Goal: Task Accomplishment & Management: Manage account settings

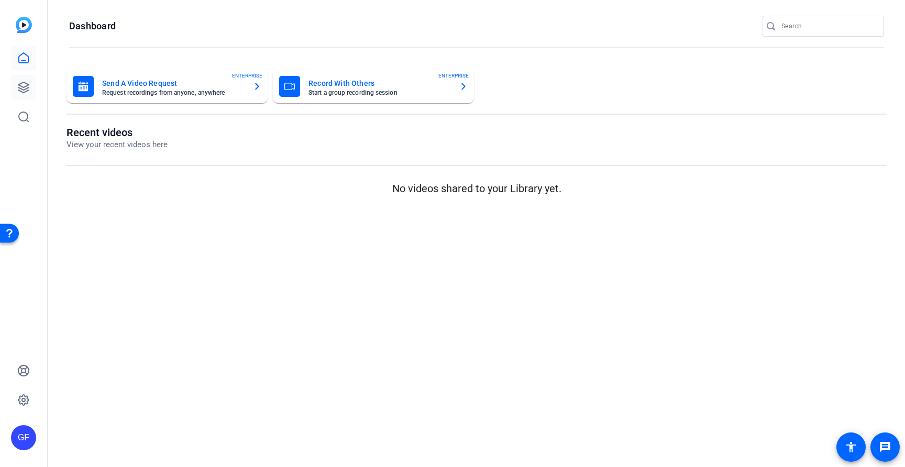
click at [31, 83] on link at bounding box center [23, 87] width 25 height 25
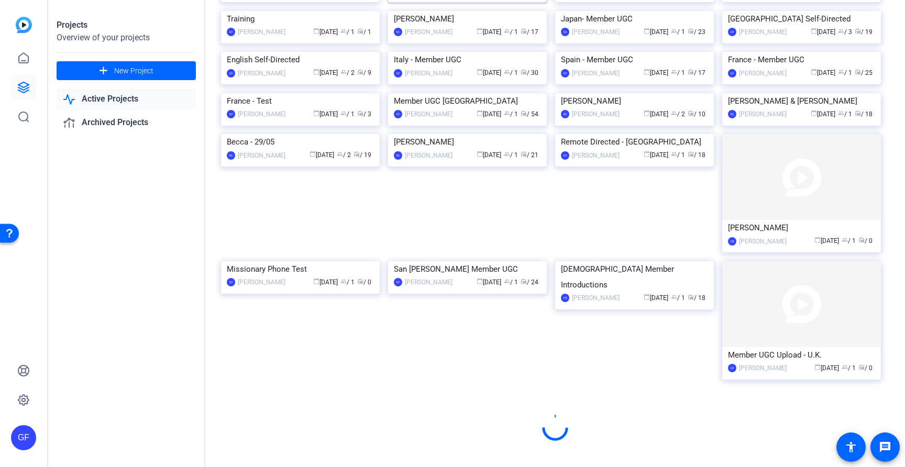
scroll to position [429, 0]
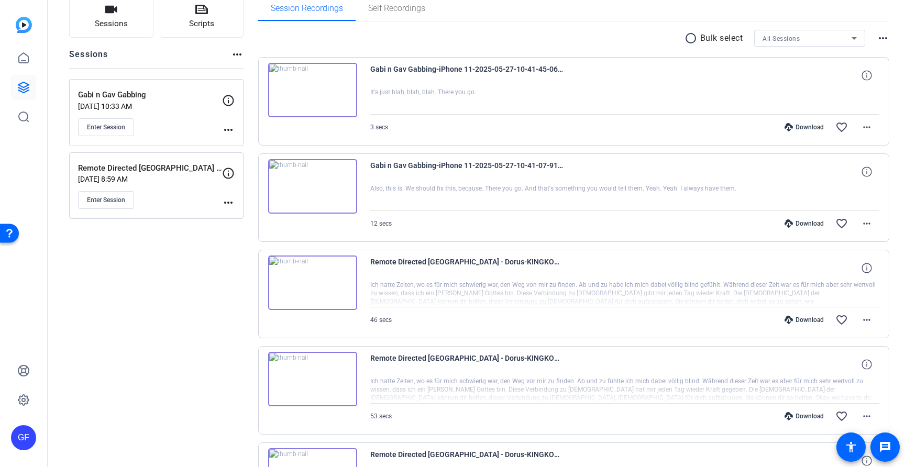
scroll to position [84, 0]
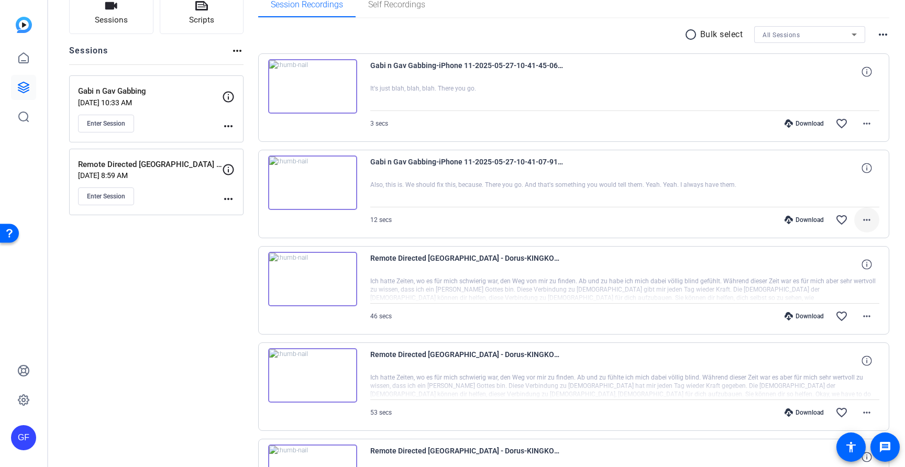
click at [868, 218] on mat-icon "more_horiz" at bounding box center [867, 220] width 13 height 13
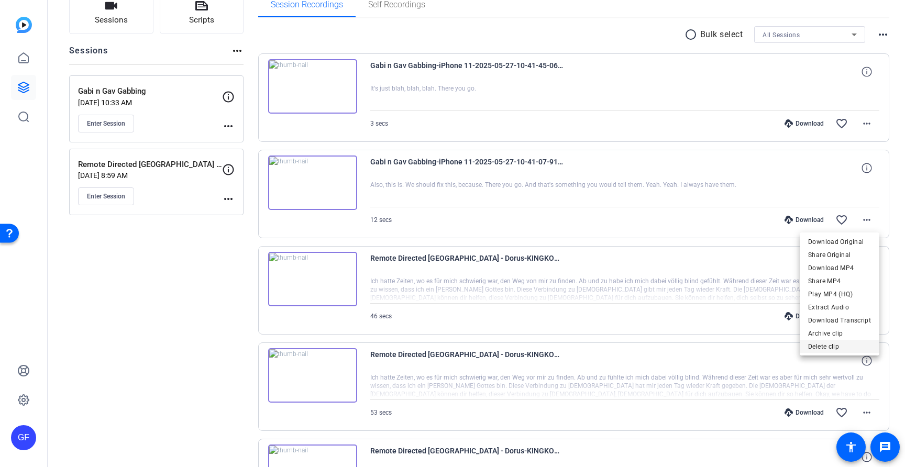
click at [827, 345] on span "Delete clip" at bounding box center [839, 347] width 63 height 13
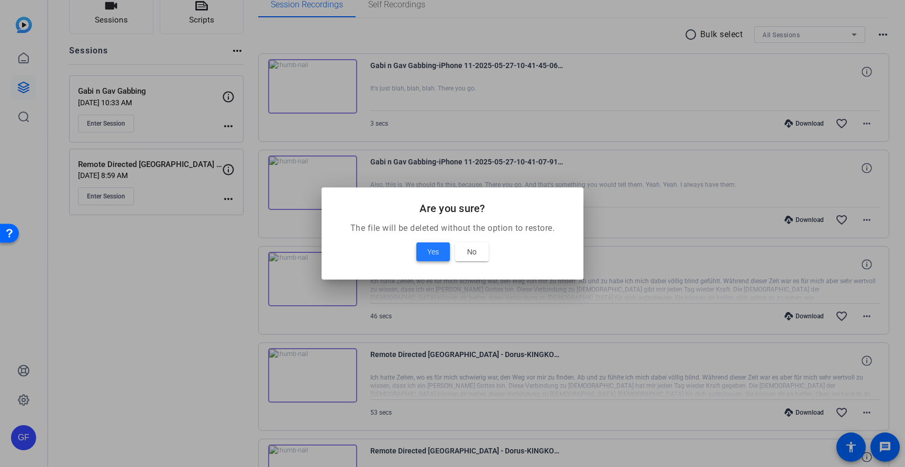
click at [439, 249] on span "Yes" at bounding box center [434, 252] width 12 height 13
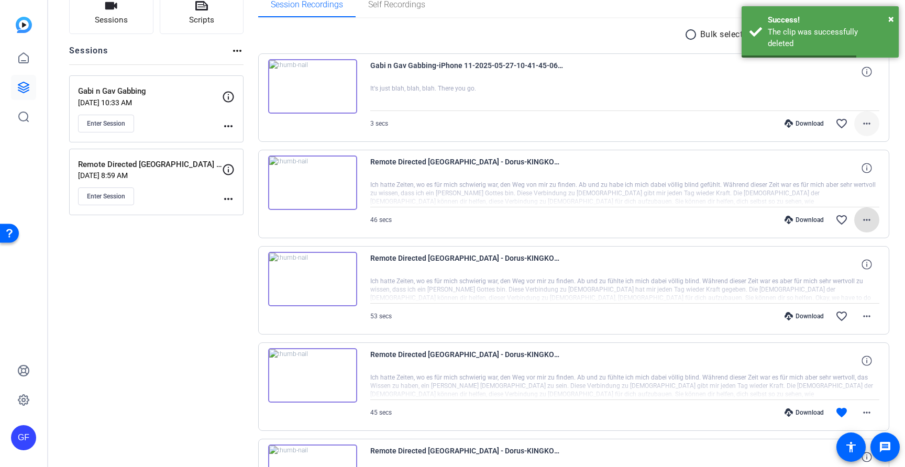
click at [866, 118] on mat-icon "more_horiz" at bounding box center [867, 123] width 13 height 13
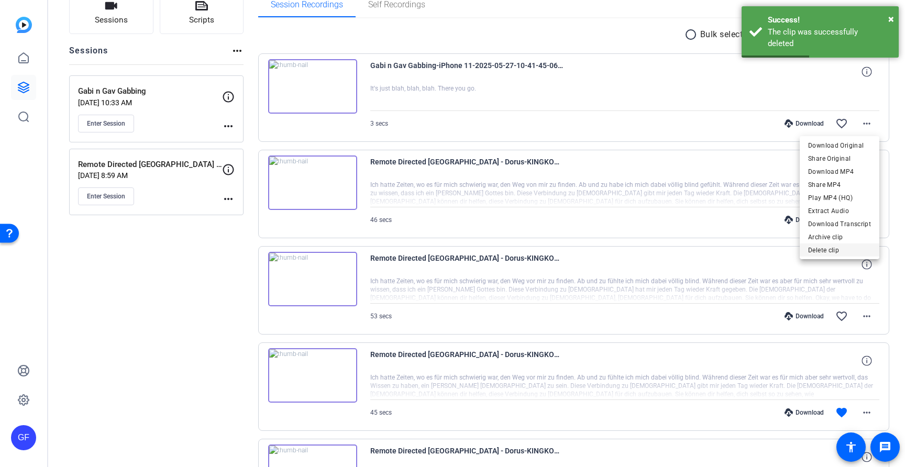
click at [838, 255] on span "Delete clip" at bounding box center [839, 250] width 63 height 13
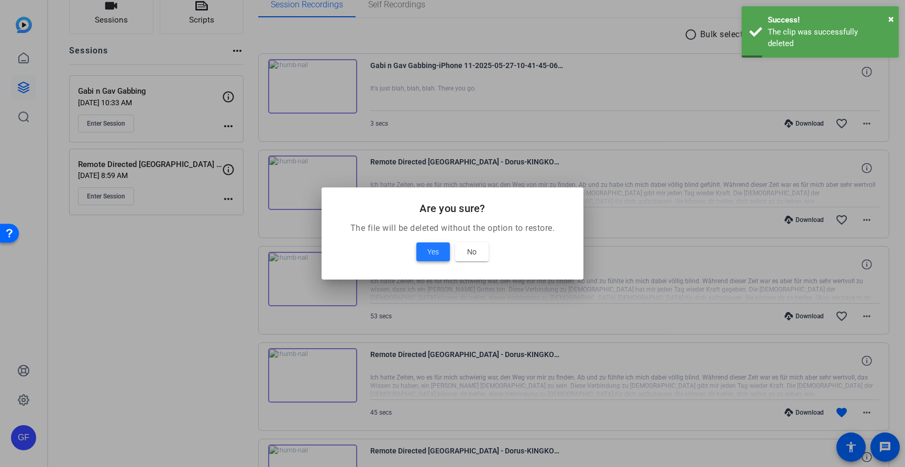
click at [423, 247] on span at bounding box center [434, 251] width 34 height 25
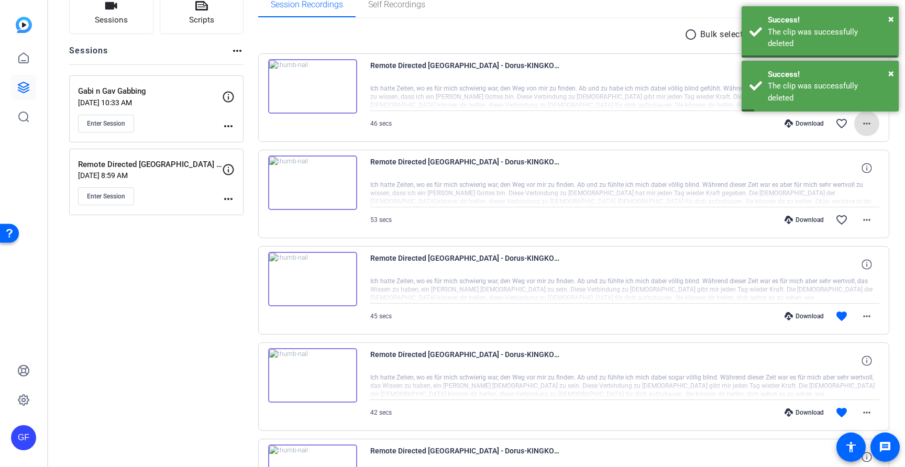
click at [423, 247] on div "Remote Directed [GEOGRAPHIC_DATA] - Dorus-KINGKONG 81-2025-04-24-09-48-36-317-0…" at bounding box center [574, 290] width 632 height 89
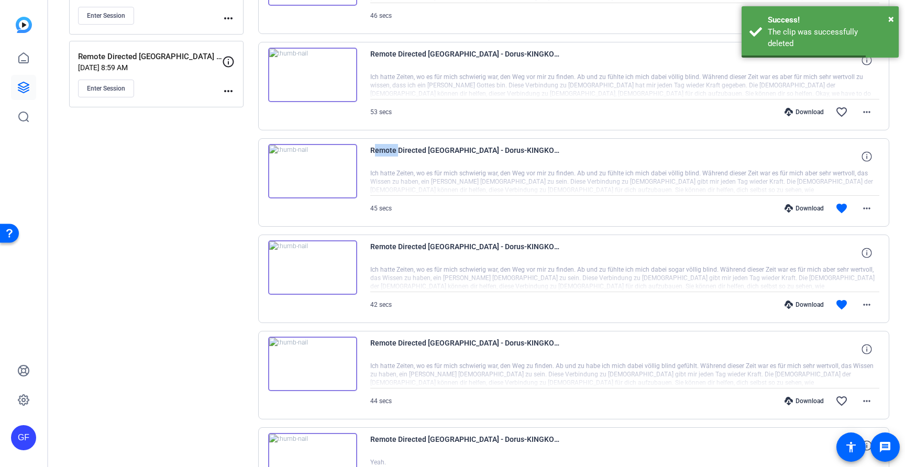
scroll to position [311, 0]
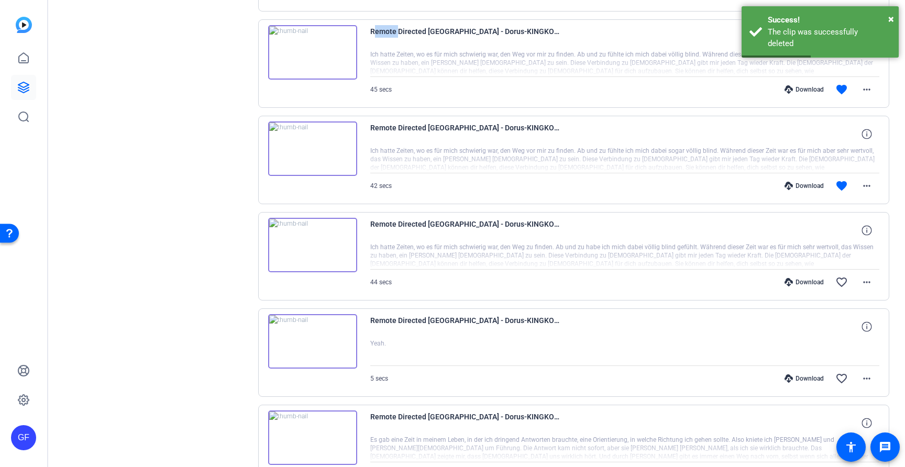
click at [319, 244] on img at bounding box center [312, 245] width 89 height 54
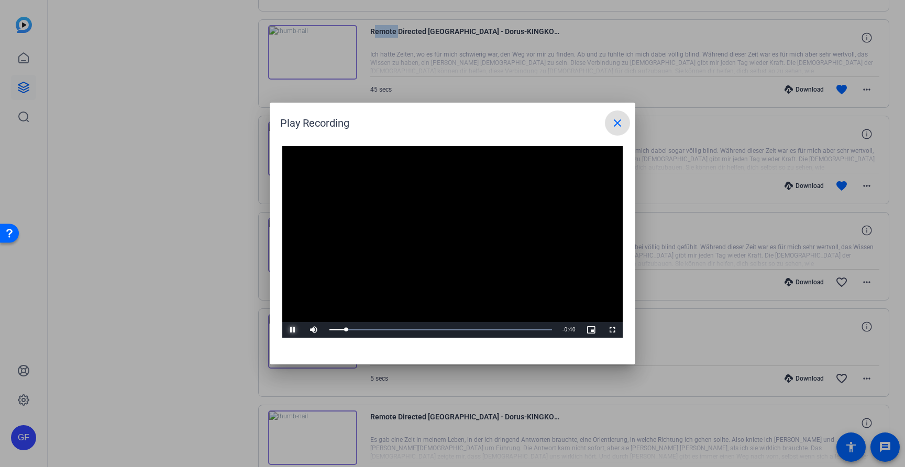
click at [294, 330] on span "Video Player" at bounding box center [292, 330] width 21 height 0
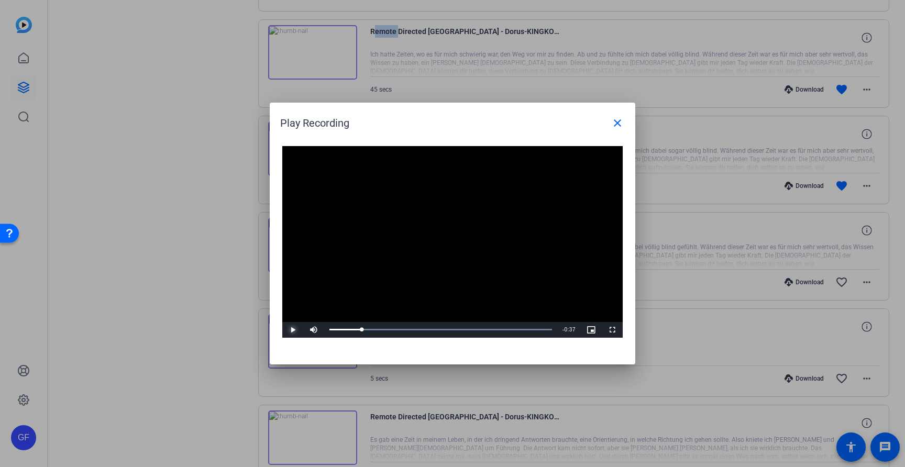
click at [294, 330] on span "Video Player" at bounding box center [292, 330] width 21 height 0
click at [610, 116] on span at bounding box center [617, 123] width 25 height 25
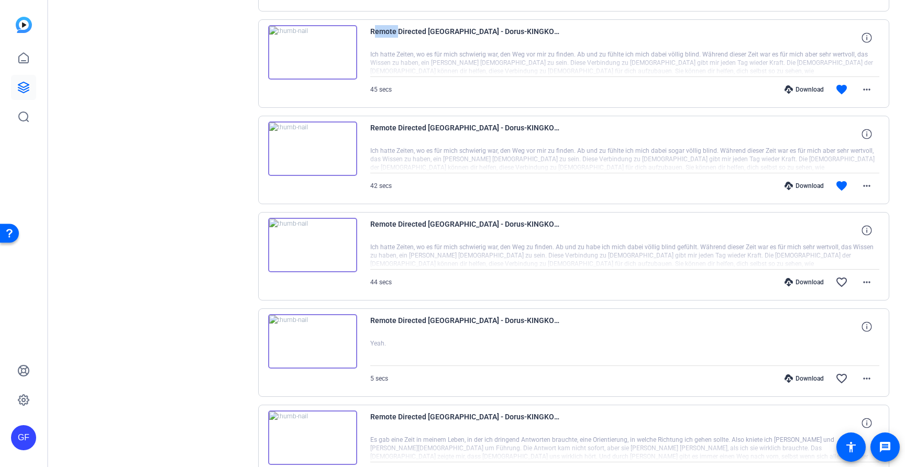
click at [186, 107] on div "Sessions Scripts Sessions more_horiz Gabi n Gav Gabbing [DATE] 10:33 AM Enter S…" at bounding box center [156, 203] width 174 height 877
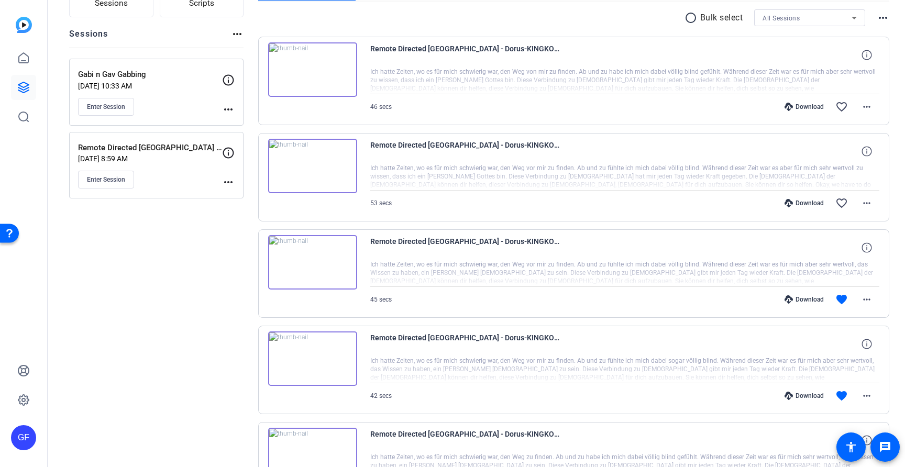
scroll to position [0, 0]
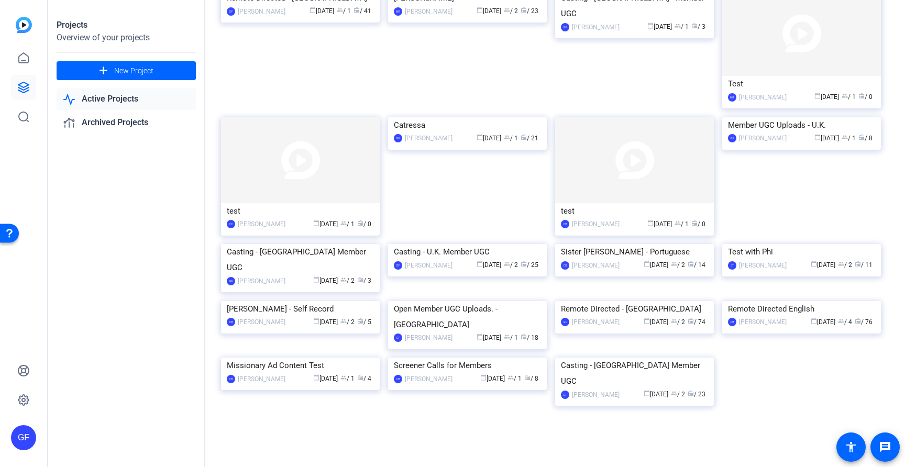
scroll to position [707, 0]
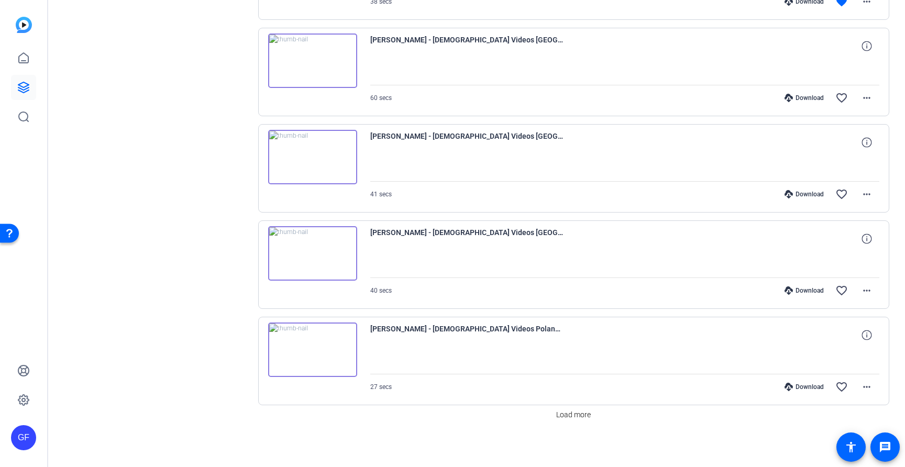
scroll to position [692, 0]
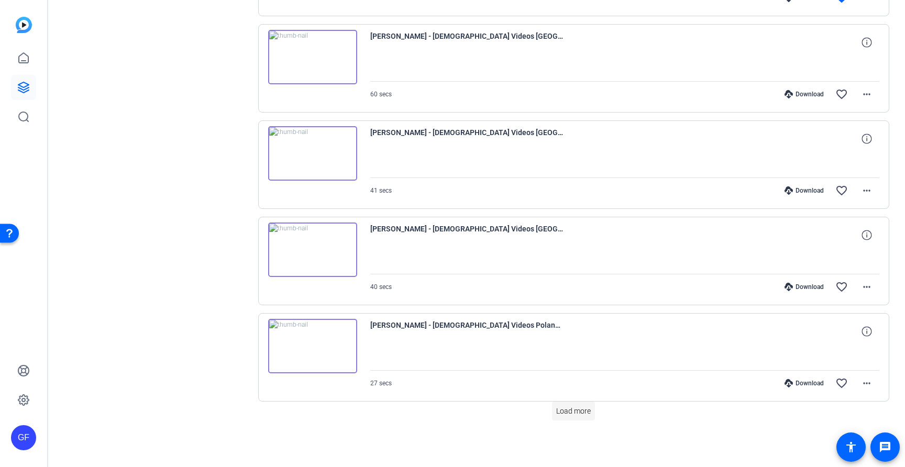
click at [577, 410] on span "Load more" at bounding box center [573, 411] width 35 height 11
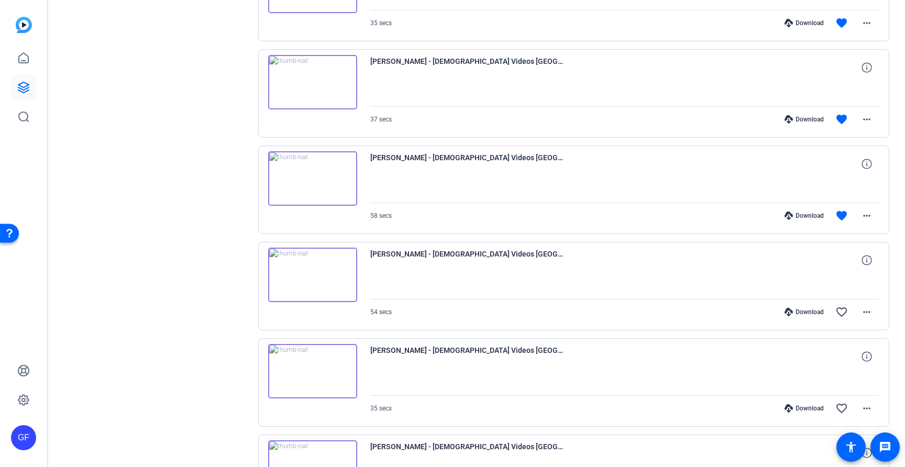
scroll to position [1148, 0]
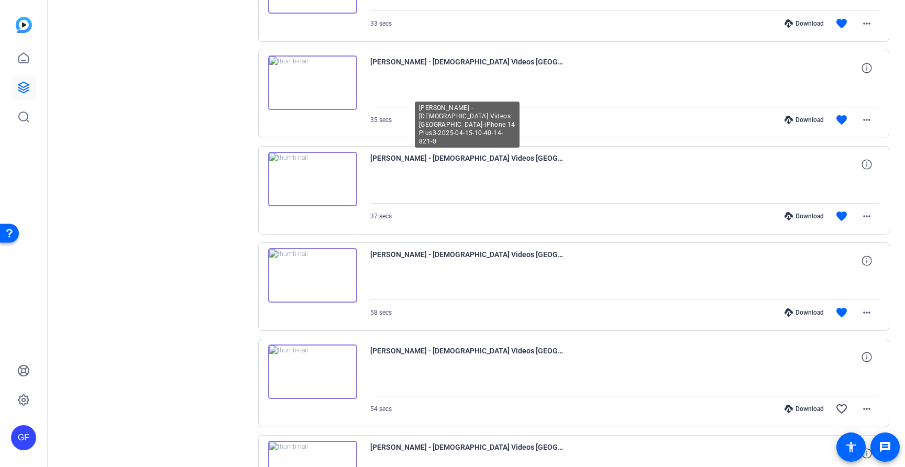
click at [413, 163] on span "[PERSON_NAME] - [DEMOGRAPHIC_DATA] Videos [GEOGRAPHIC_DATA]-iPhone 14 Plus3-202…" at bounding box center [467, 164] width 194 height 25
click at [422, 157] on span "[PERSON_NAME] - [DEMOGRAPHIC_DATA] Videos [GEOGRAPHIC_DATA]-iPhone 14 Plus3-202…" at bounding box center [467, 164] width 194 height 25
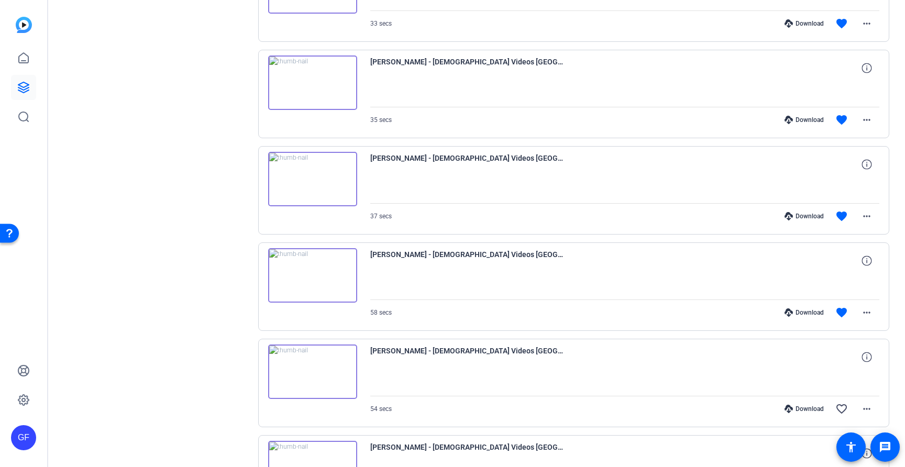
click at [337, 178] on img at bounding box center [312, 179] width 89 height 54
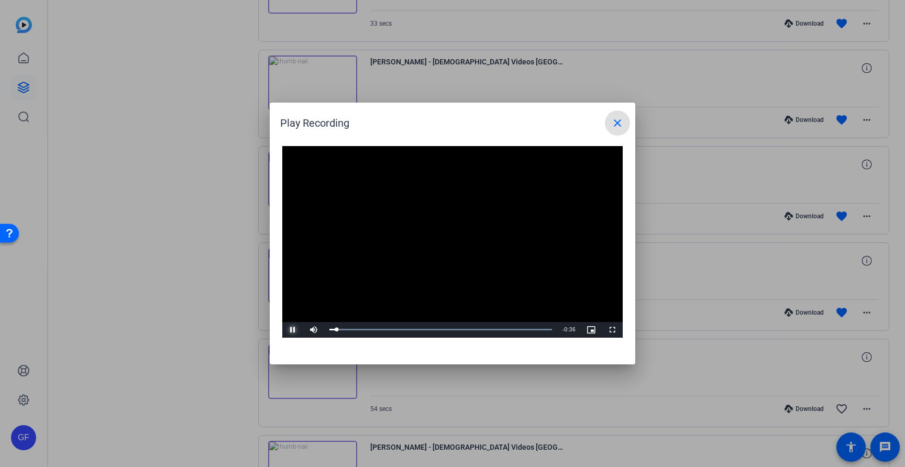
click at [293, 330] on span "Video Player" at bounding box center [292, 330] width 21 height 0
click at [347, 329] on div "0:03" at bounding box center [338, 330] width 17 height 3
drag, startPoint x: 353, startPoint y: 329, endPoint x: 325, endPoint y: 329, distance: 27.8
click at [330, 329] on div "0:00" at bounding box center [332, 330] width 5 height 3
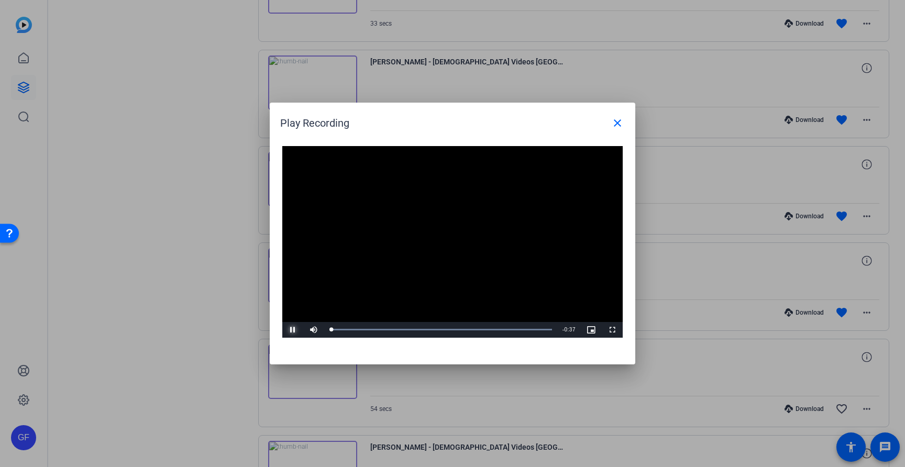
click at [293, 330] on span "Video Player" at bounding box center [292, 330] width 21 height 0
drag, startPoint x: 345, startPoint y: 330, endPoint x: 312, endPoint y: 330, distance: 33.0
click at [312, 330] on div "Play Mute 0% Current Time 0:02 / Duration 0:37 Loaded : 100.00% 0:02 0:02 Strea…" at bounding box center [452, 330] width 341 height 16
click at [293, 330] on span "Video Player" at bounding box center [292, 330] width 21 height 0
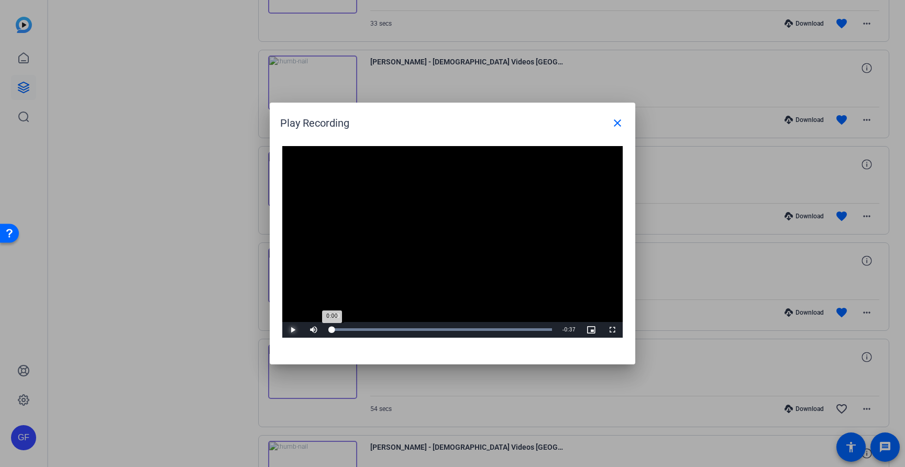
click at [519, 326] on div "Loaded : 100.00% 0:00 0:00" at bounding box center [440, 330] width 233 height 16
click at [534, 327] on div "Loaded : 100.00% 0:34 0:31" at bounding box center [440, 330] width 233 height 16
click at [542, 326] on div "Loaded : 100.00% 0:35 0:34" at bounding box center [440, 330] width 233 height 16
click at [296, 330] on span "Video Player" at bounding box center [292, 330] width 21 height 0
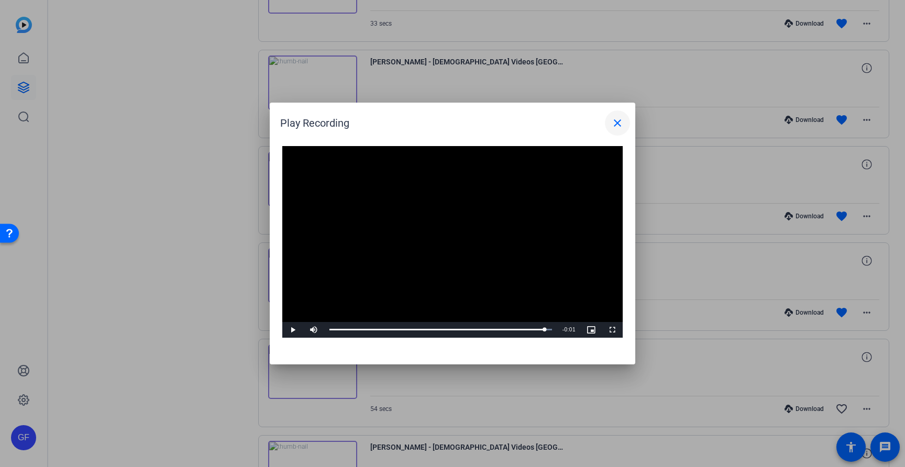
click at [620, 124] on mat-icon "close" at bounding box center [617, 123] width 13 height 13
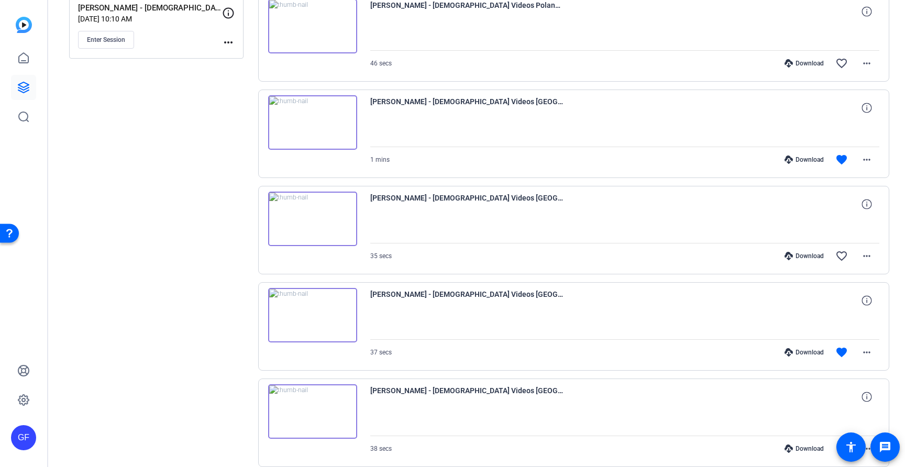
scroll to position [0, 0]
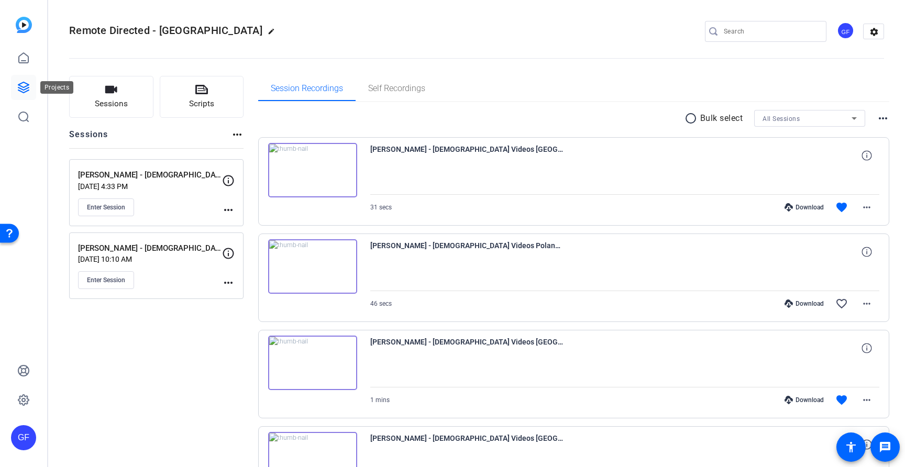
click at [23, 85] on icon at bounding box center [23, 87] width 13 height 13
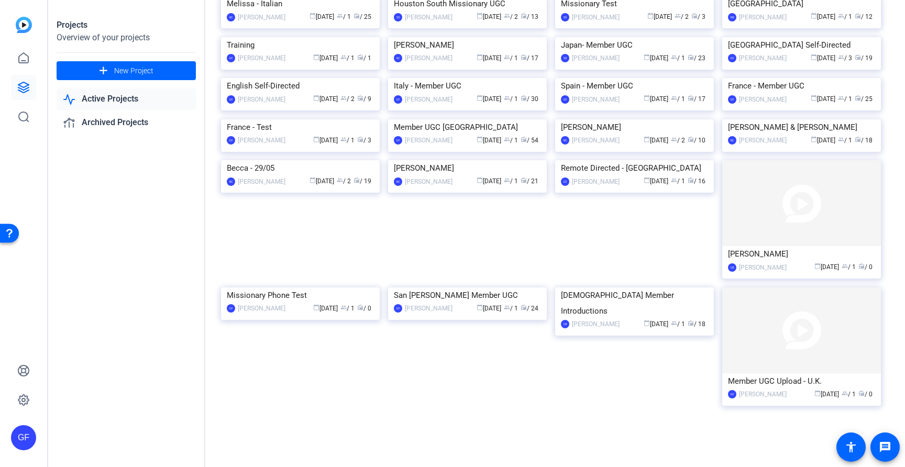
scroll to position [389, 0]
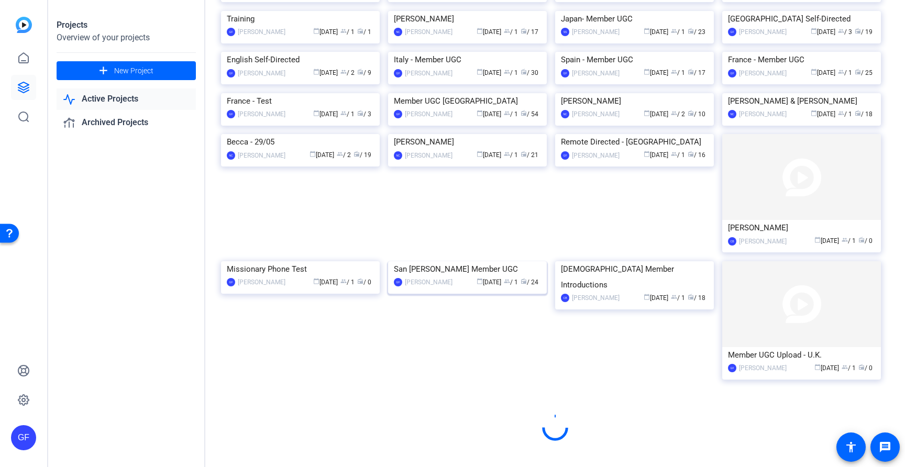
click at [477, 261] on img at bounding box center [467, 261] width 159 height 0
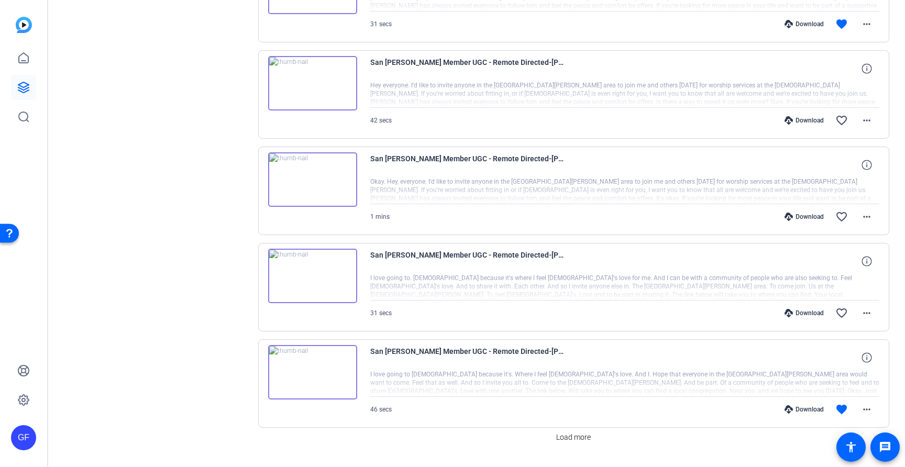
scroll to position [692, 0]
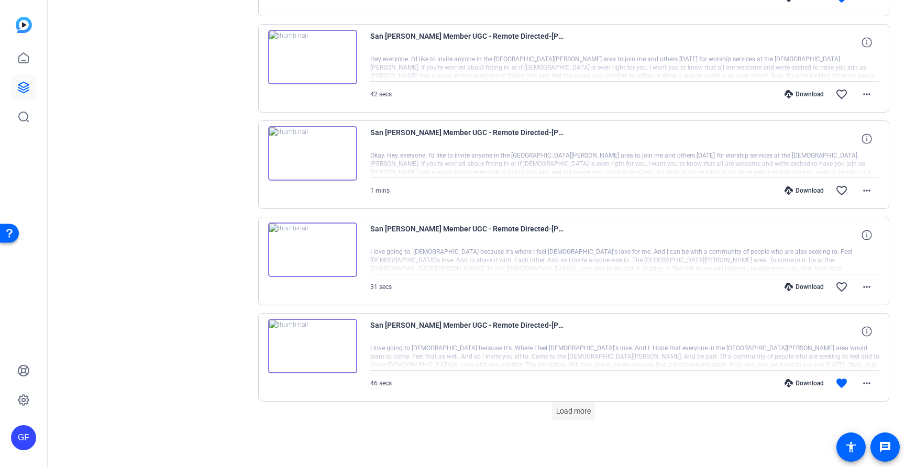
click at [560, 406] on span "Load more" at bounding box center [573, 411] width 35 height 11
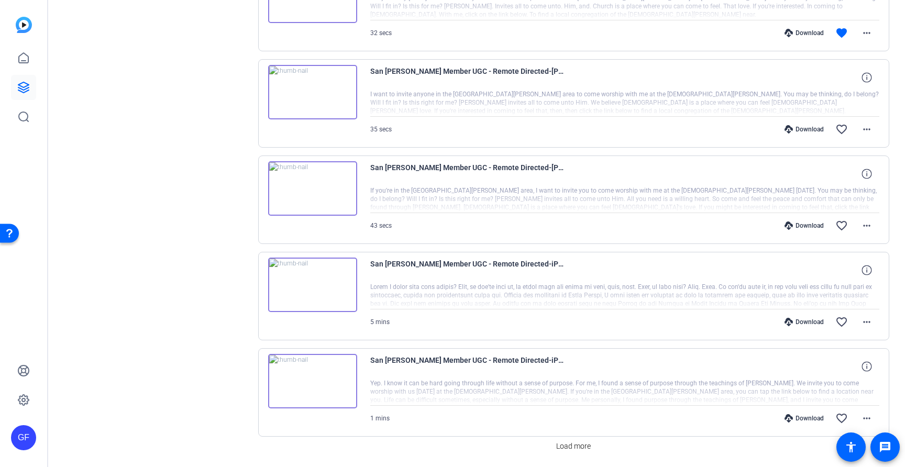
scroll to position [1656, 0]
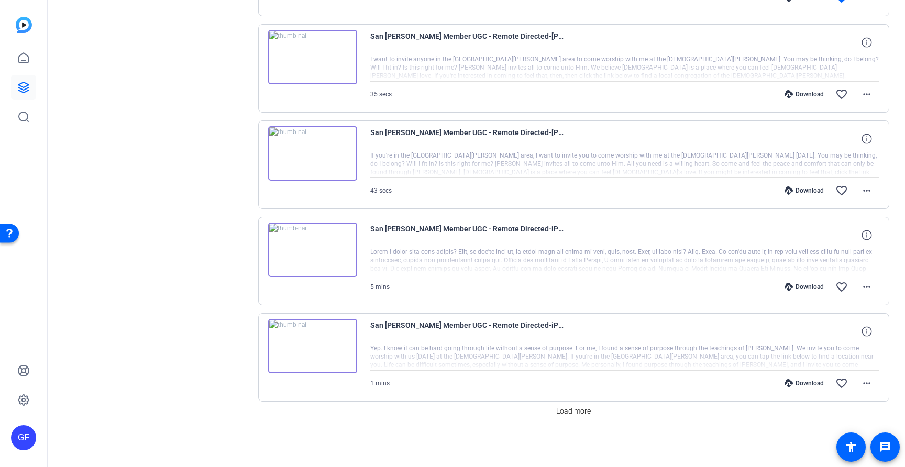
click at [313, 250] on img at bounding box center [312, 250] width 89 height 54
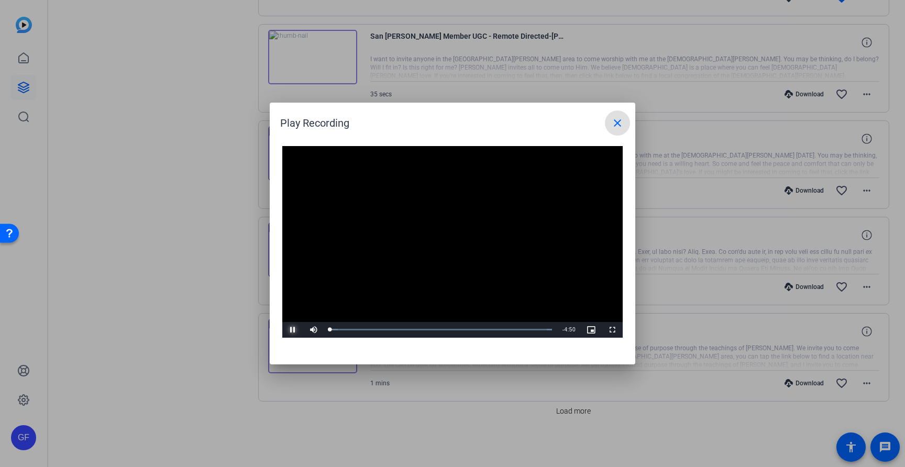
click at [290, 330] on span "Video Player" at bounding box center [292, 330] width 21 height 0
click at [292, 330] on span "Video Player" at bounding box center [292, 330] width 21 height 0
